Goal: Information Seeking & Learning: Learn about a topic

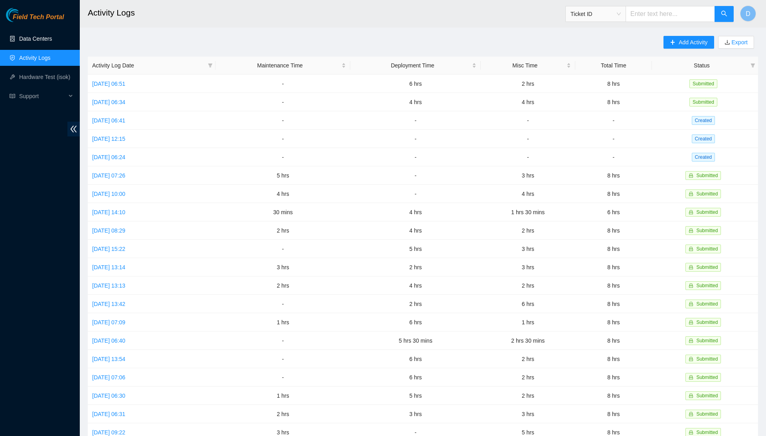
click at [52, 42] on link "Data Centers" at bounding box center [35, 38] width 33 height 6
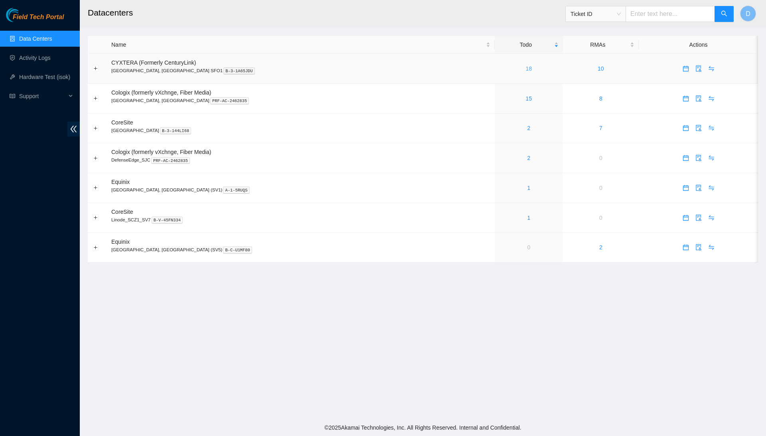
click at [526, 69] on link "18" at bounding box center [529, 68] width 6 height 6
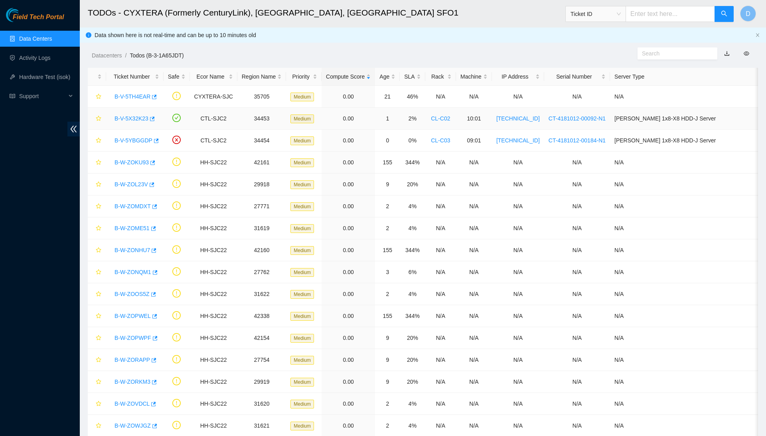
click at [146, 115] on link "B-V-5X32K23" at bounding box center [131, 118] width 34 height 6
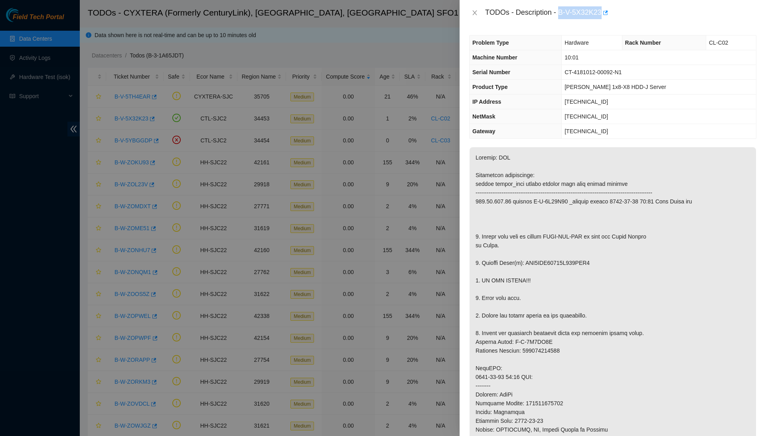
drag, startPoint x: 610, startPoint y: 10, endPoint x: 563, endPoint y: 16, distance: 47.1
click at [563, 16] on div "TODOs - Description - B-V-5X32K23" at bounding box center [620, 12] width 271 height 13
copy div "B-V-5X32K23"
click at [472, 6] on div "TODOs - Description - B-V-5X32K23" at bounding box center [612, 12] width 287 height 13
click at [471, 12] on icon "close" at bounding box center [474, 13] width 6 height 6
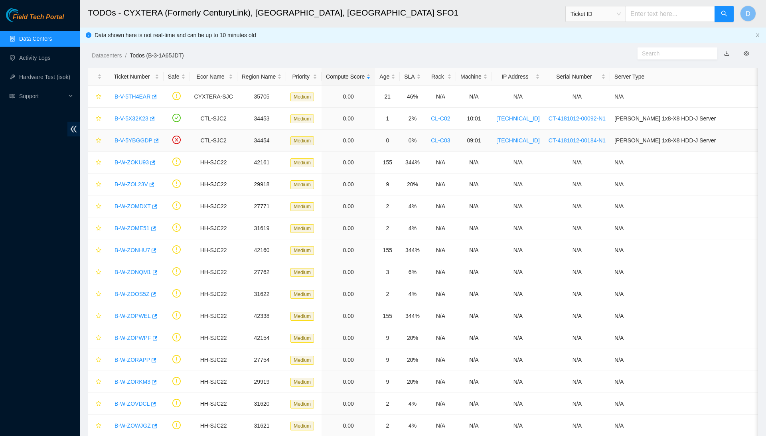
click at [132, 143] on link "B-V-5YBGGDP" at bounding box center [133, 140] width 38 height 6
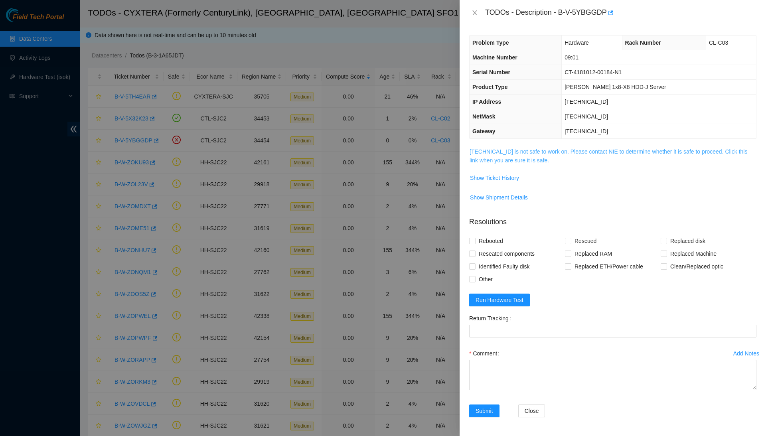
click at [488, 156] on link "184.28.225.81 is not safe to work on. Please contact NIE to determine whether i…" at bounding box center [608, 155] width 278 height 15
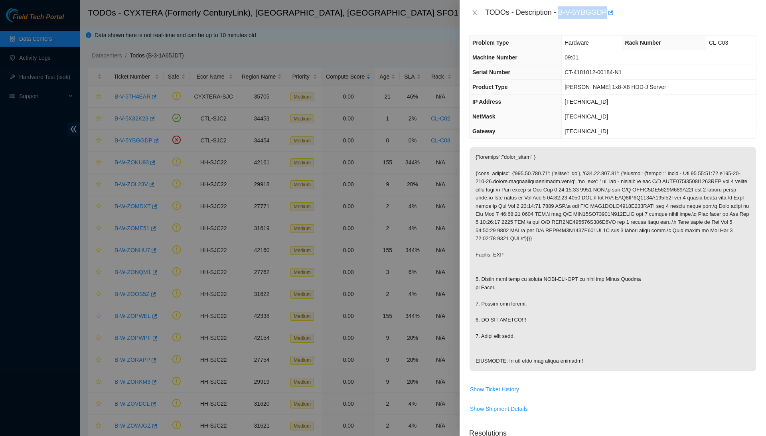
drag, startPoint x: 612, startPoint y: 10, endPoint x: 564, endPoint y: 10, distance: 47.9
click at [564, 10] on div "TODOs - Description - B-V-5YBGGDP" at bounding box center [620, 12] width 271 height 13
copy div "B-V-5YBGGDP"
